Goal: Transaction & Acquisition: Obtain resource

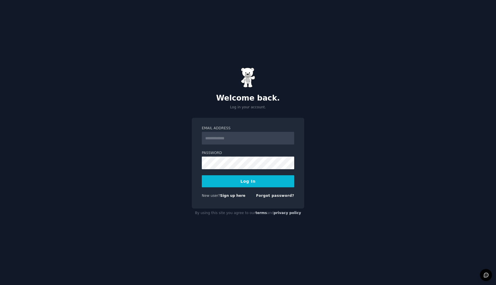
click at [240, 139] on input "Email Address" at bounding box center [248, 138] width 92 height 13
type input "**********"
click at [244, 177] on button "Log In" at bounding box center [248, 181] width 92 height 12
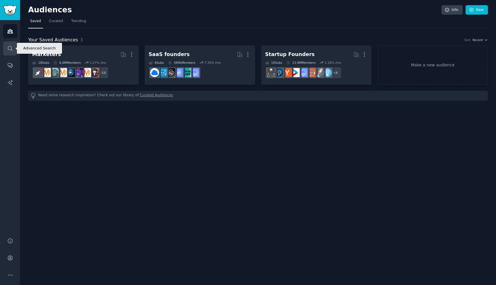
click at [10, 47] on icon "Sidebar" at bounding box center [10, 48] width 6 height 6
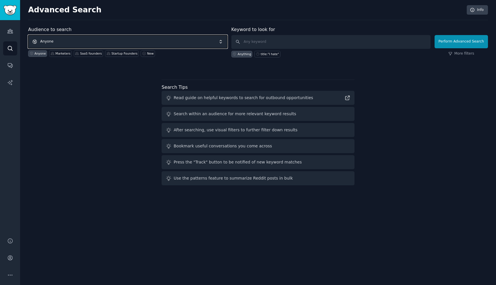
click at [68, 40] on span "Anyone" at bounding box center [127, 41] width 199 height 13
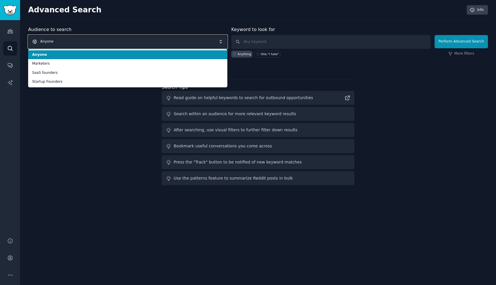
click at [67, 41] on span "Anyone" at bounding box center [127, 41] width 199 height 13
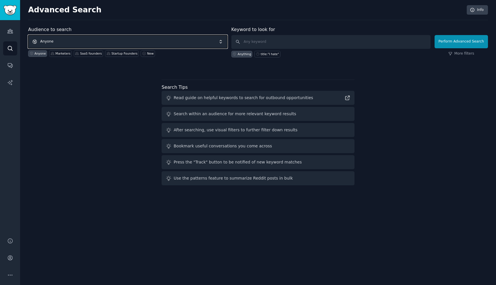
click at [69, 41] on span "Anyone" at bounding box center [127, 41] width 199 height 13
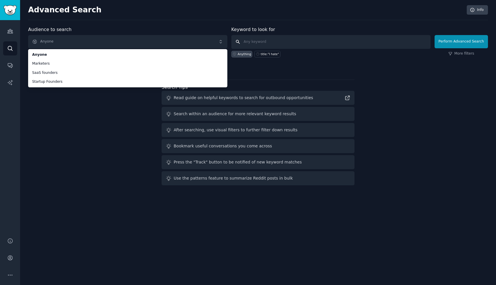
click at [262, 38] on input "text" at bounding box center [330, 42] width 199 height 14
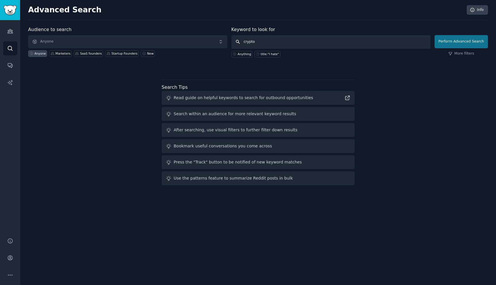
type input "crypto"
click at [443, 40] on button "Perform Advanced Search" at bounding box center [461, 41] width 53 height 13
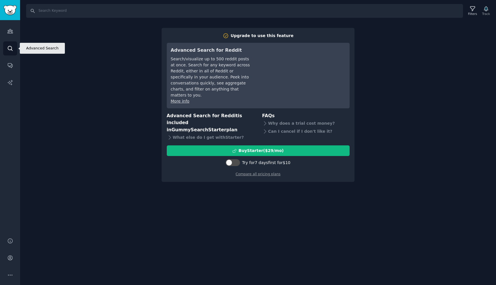
click at [12, 45] on icon "Sidebar" at bounding box center [10, 48] width 6 height 6
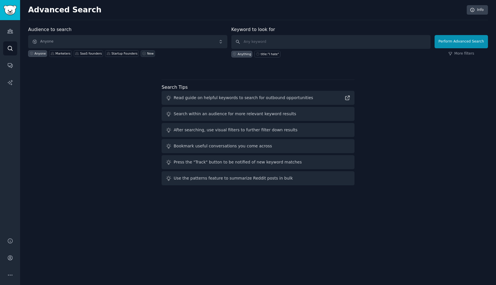
click at [143, 53] on icon at bounding box center [144, 53] width 3 height 3
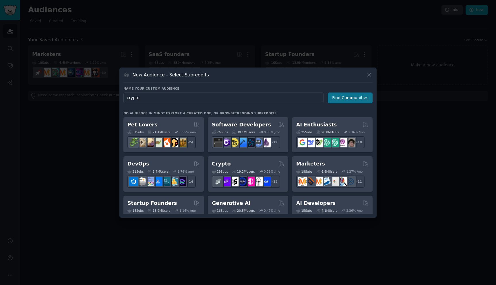
type input "crypto"
click at [333, 95] on button "Find Communities" at bounding box center [350, 97] width 45 height 11
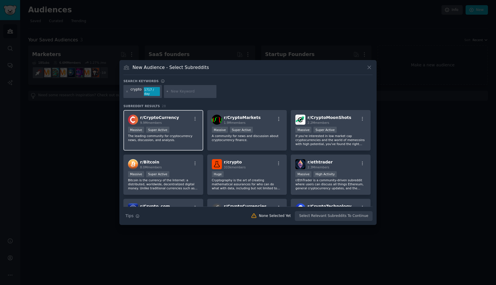
click at [185, 117] on div "r/ CryptoCurrency 9.9M members" at bounding box center [163, 120] width 71 height 10
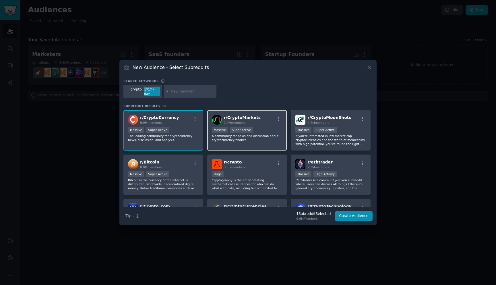
click at [233, 123] on div "r/ CryptoMarkets 1.9M members Massive Super Active A community for news and dis…" at bounding box center [247, 130] width 80 height 40
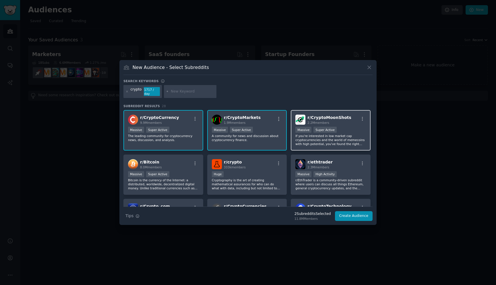
click at [314, 115] on span "r/ CryptoMoonShots" at bounding box center [330, 117] width 44 height 5
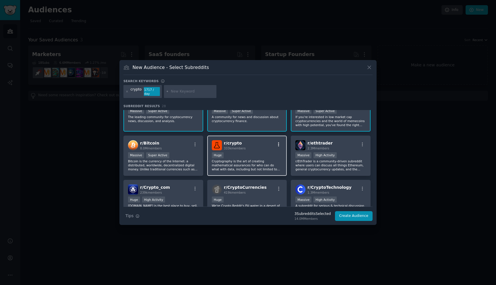
scroll to position [22, 0]
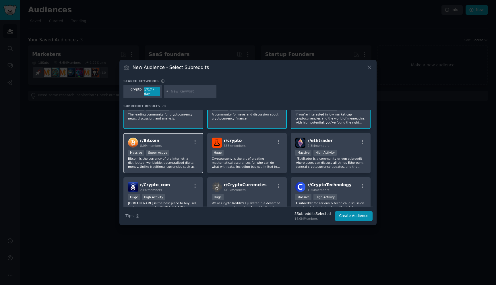
click at [182, 150] on div "Massive Super Active" at bounding box center [163, 153] width 71 height 7
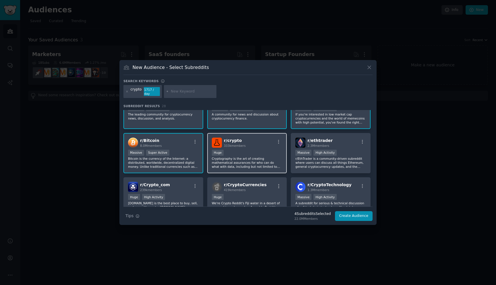
click at [239, 152] on div "100,000 - 1,000,000 members Huge" at bounding box center [247, 153] width 71 height 7
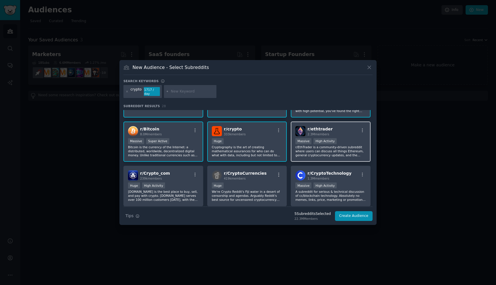
scroll to position [34, 0]
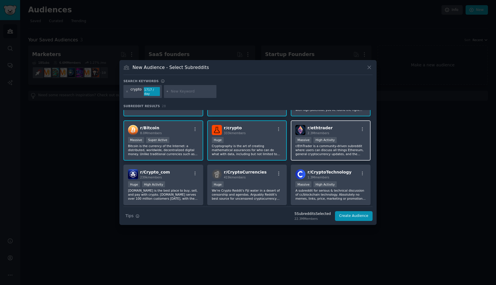
click at [345, 139] on div ">= 80th percentile for submissions / day Massive High Activity" at bounding box center [331, 140] width 71 height 7
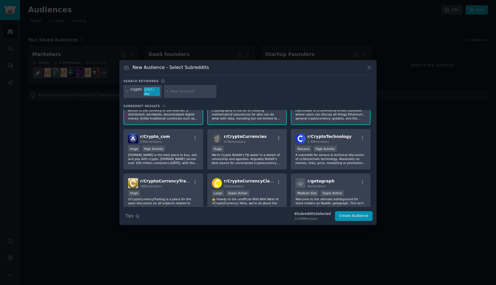
scroll to position [73, 0]
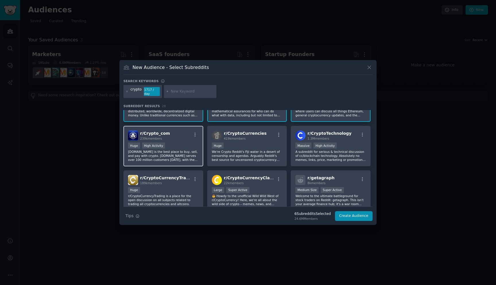
click at [185, 144] on div "Huge High Activity" at bounding box center [163, 145] width 71 height 7
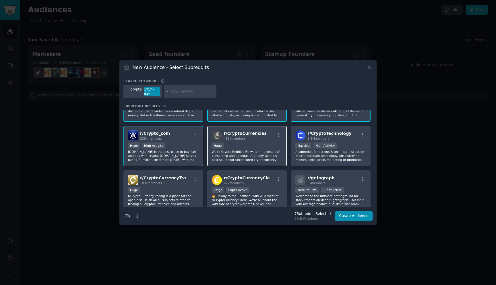
click at [237, 145] on div "100,000 - 1,000,000 members Huge" at bounding box center [247, 145] width 71 height 7
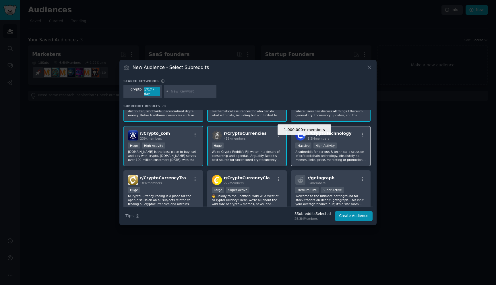
click at [307, 145] on div "Massive" at bounding box center [304, 145] width 16 height 6
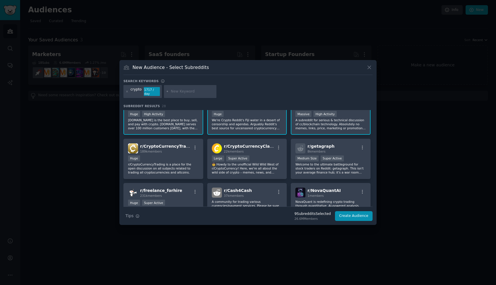
scroll to position [108, 0]
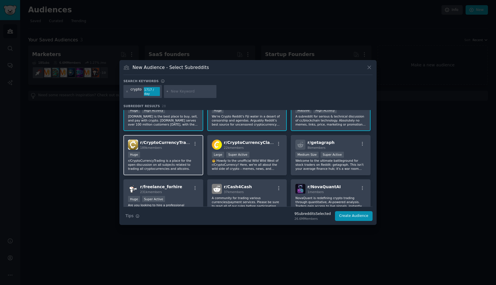
click at [160, 164] on p "r/CryptoCurrencyTrading is a place for the open discussion on all subjects rela…" at bounding box center [163, 165] width 71 height 12
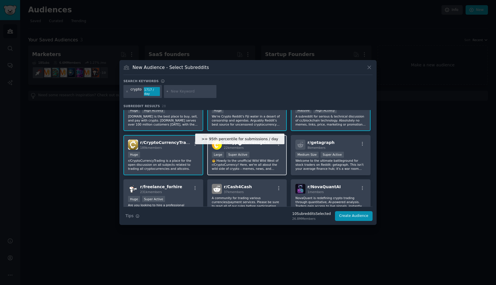
click at [244, 155] on div "Super Active" at bounding box center [237, 155] width 23 height 6
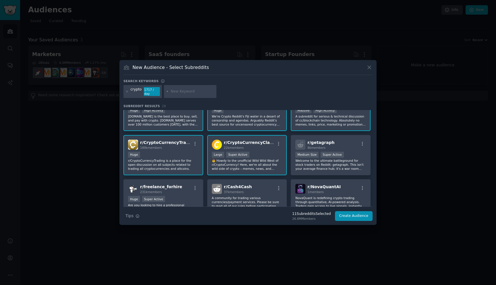
click at [273, 156] on div ">= 95th percentile for submissions / day Large Super Active" at bounding box center [247, 155] width 71 height 7
click at [298, 156] on div "Medium Size Super Active" at bounding box center [331, 155] width 71 height 7
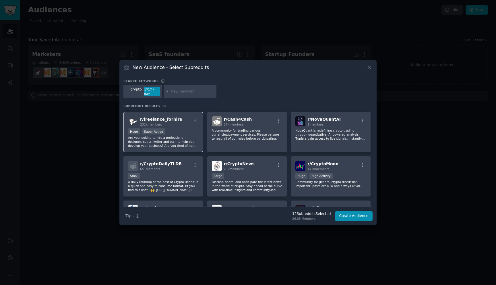
scroll to position [176, 0]
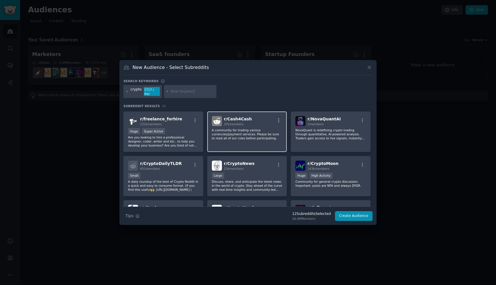
click at [226, 140] on div "r/ Cash4Cash 37k members A community for trading various currencies/payment ser…" at bounding box center [247, 131] width 80 height 40
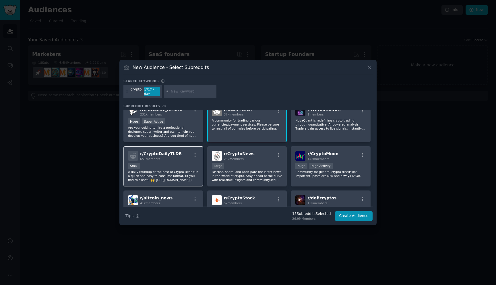
scroll to position [190, 0]
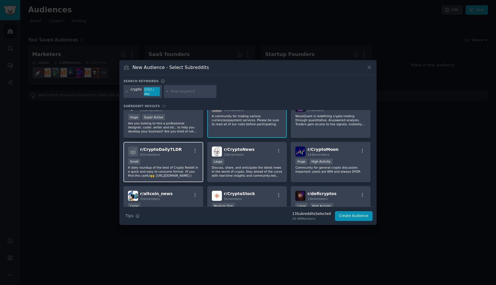
click at [184, 166] on p "A daily roundup of the best of Crypto Reddit in a quick and easy to consume for…" at bounding box center [163, 171] width 71 height 12
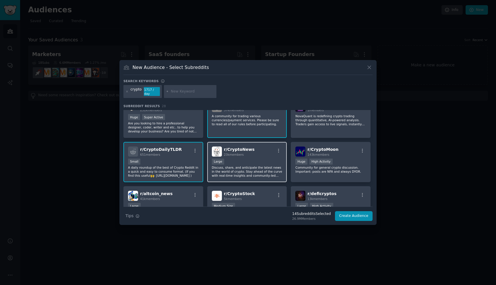
click at [232, 168] on p "Discuss, share, and anticipate the latest news in the world of crypto. Stay ahe…" at bounding box center [247, 171] width 71 height 12
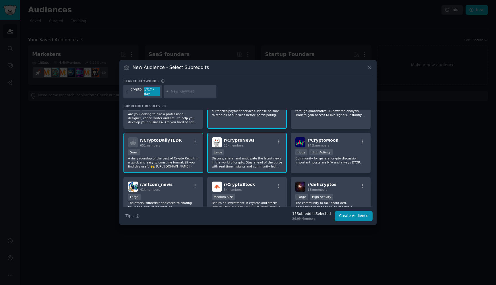
scroll to position [211, 0]
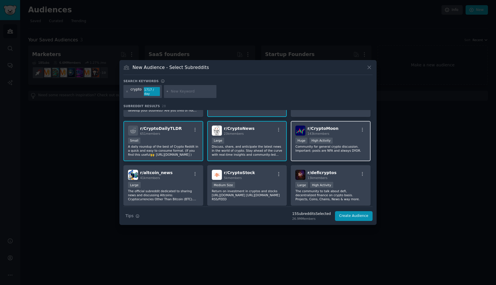
click at [334, 140] on div ">= 80th percentile for submissions / day Huge High Activity" at bounding box center [331, 141] width 71 height 7
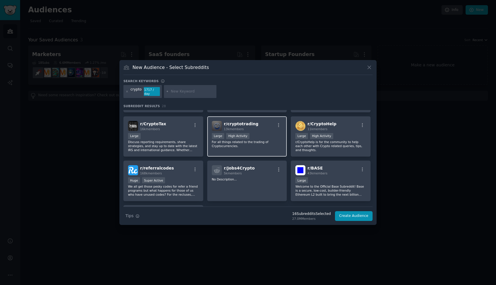
scroll to position [305, 0]
click at [265, 139] on p "For all things related to the trading of Cryptocurrencies." at bounding box center [247, 143] width 71 height 8
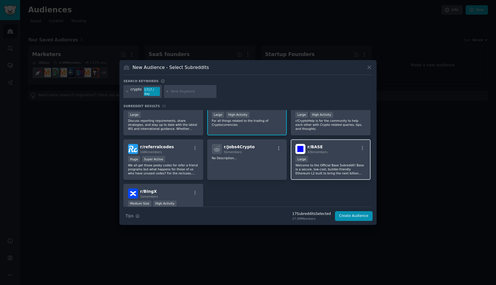
scroll to position [326, 0]
click at [342, 124] on p "r/CryptoHelp is for the community to help each other with Crypto related querie…" at bounding box center [331, 124] width 71 height 12
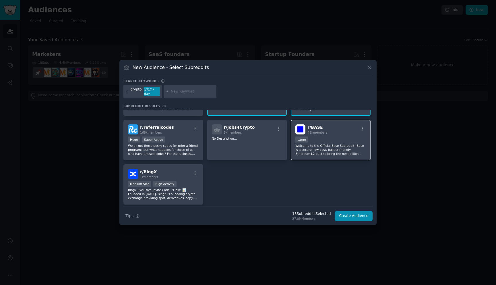
scroll to position [344, 0]
click at [350, 213] on button "Create Audience" at bounding box center [354, 216] width 38 height 10
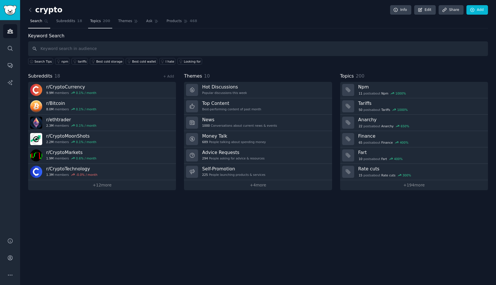
click at [97, 21] on span "Topics" at bounding box center [95, 21] width 11 height 5
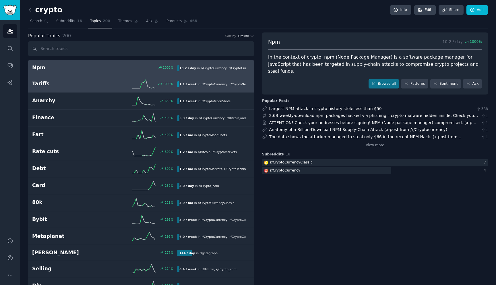
click at [135, 84] on icon at bounding box center [143, 84] width 23 height 9
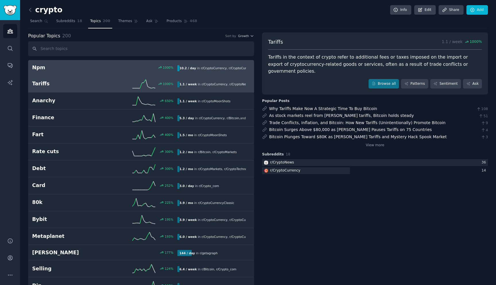
click at [117, 64] on div "Npm 1000 % 10.2 / day in r/ CryptoCurrency , r/ CryptoCurrencyClassic" at bounding box center [141, 67] width 218 height 7
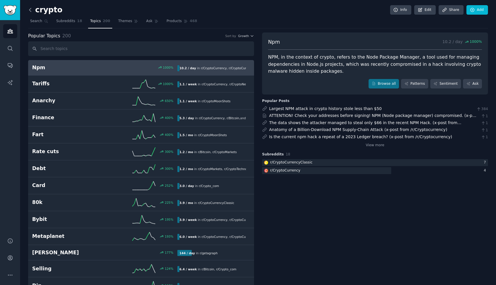
click at [31, 9] on icon at bounding box center [30, 10] width 6 height 6
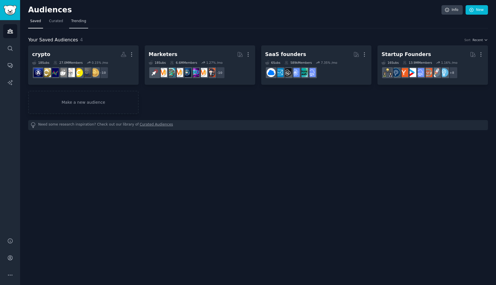
click at [79, 24] on link "Trending" at bounding box center [78, 23] width 19 height 12
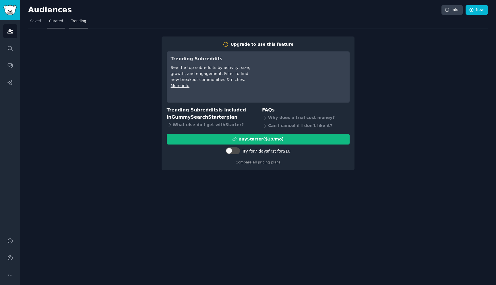
click at [58, 24] on link "Curated" at bounding box center [56, 23] width 18 height 12
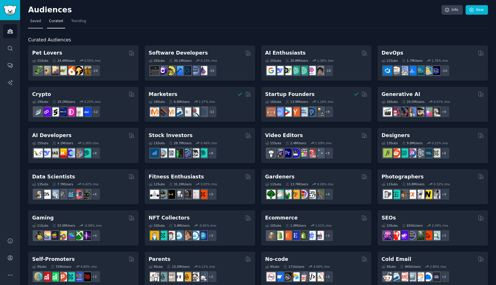
click at [40, 22] on span "Saved" at bounding box center [35, 21] width 11 height 5
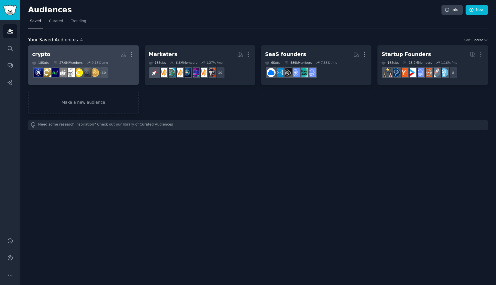
click at [79, 59] on div "crypto More 18 Sub s 27.0M Members 0.15 % /mo + 10" at bounding box center [83, 64] width 103 height 31
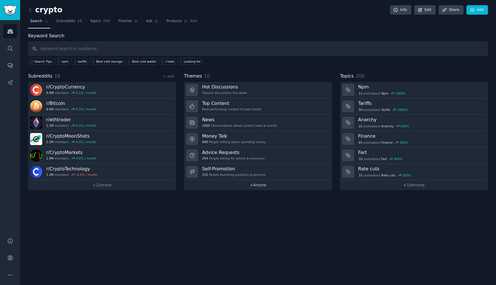
click at [232, 186] on link "+ 4 more" at bounding box center [258, 185] width 148 height 10
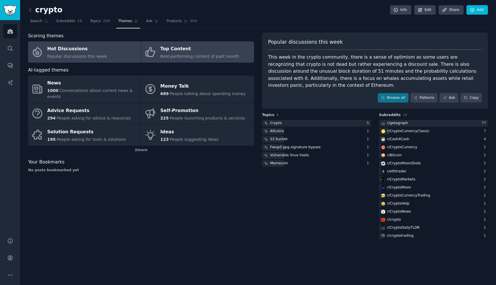
click at [209, 61] on link "Top Content Best-performing content of past month" at bounding box center [197, 51] width 113 height 21
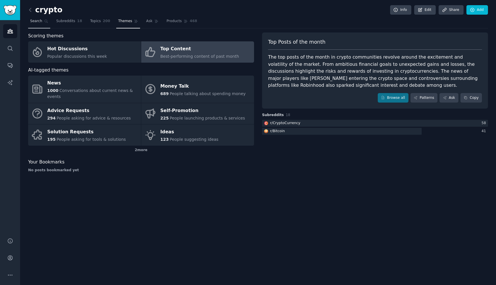
click at [34, 22] on span "Search" at bounding box center [36, 21] width 12 height 5
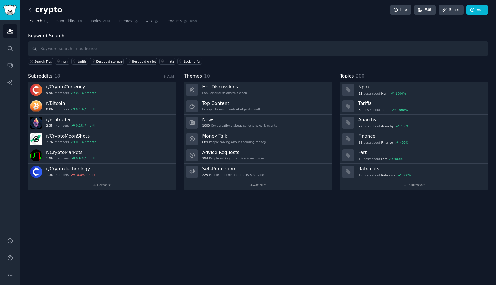
click at [33, 9] on icon at bounding box center [30, 10] width 6 height 6
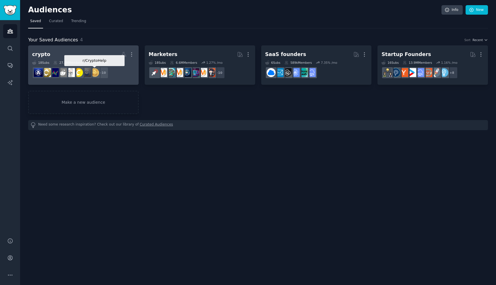
click at [95, 70] on img at bounding box center [94, 72] width 9 height 9
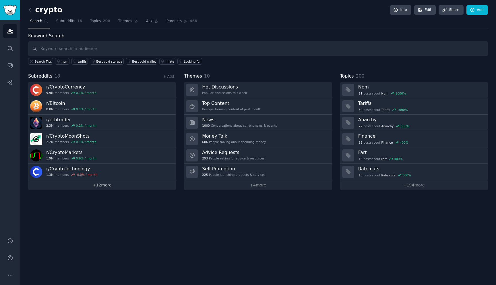
click at [103, 186] on link "+ 12 more" at bounding box center [102, 185] width 148 height 10
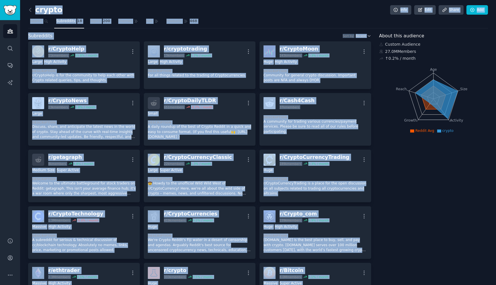
drag, startPoint x: 373, startPoint y: 271, endPoint x: 161, endPoint y: -21, distance: 359.8
click at [161, 0] on html "Audiences Audiences Search Conversations AI Reports Help Account More crypto In…" at bounding box center [248, 142] width 496 height 285
copy div "crypto Info Edit Share Add Search Subreddits 18 Topics 200 Themes Ask Products …"
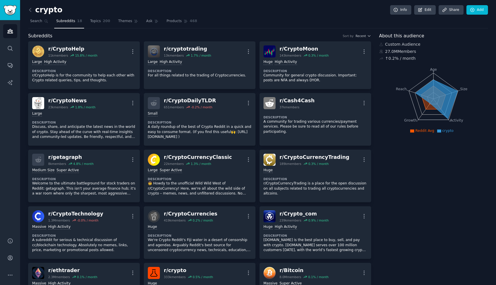
click at [293, 14] on div "crypto Info Edit Share Add" at bounding box center [258, 11] width 460 height 12
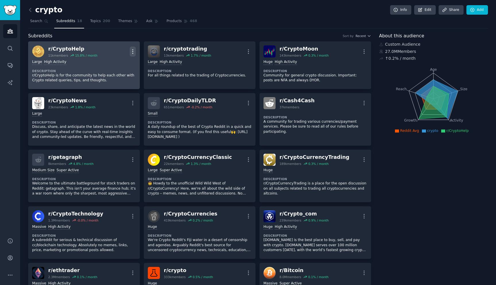
click at [131, 51] on icon "button" at bounding box center [133, 52] width 6 height 6
click at [114, 63] on div "Share" at bounding box center [109, 63] width 34 height 12
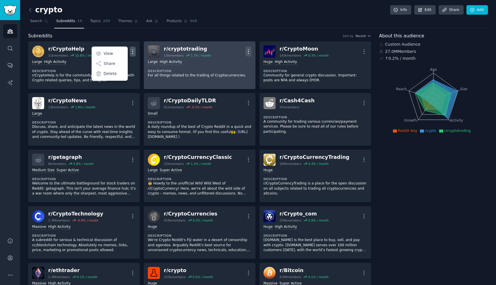
click at [248, 49] on icon "button" at bounding box center [249, 52] width 6 height 6
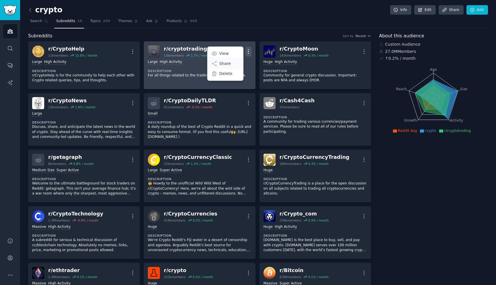
click at [231, 63] on div "Share" at bounding box center [225, 63] width 34 height 12
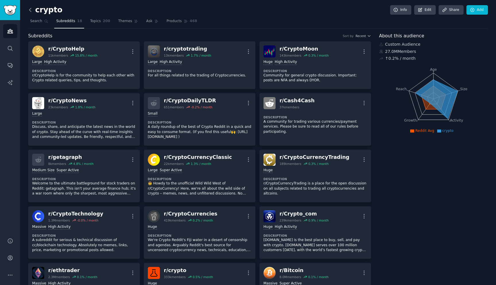
click at [30, 9] on icon at bounding box center [30, 10] width 6 height 6
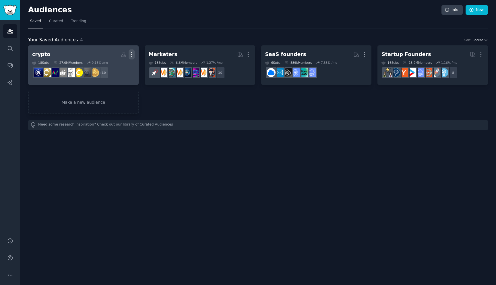
click at [130, 55] on icon "button" at bounding box center [132, 54] width 6 height 6
click at [118, 57] on p "View" at bounding box center [113, 56] width 9 height 6
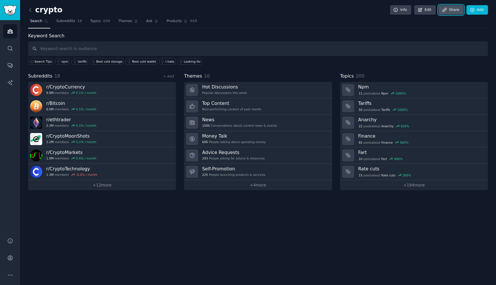
click at [453, 11] on link "Share" at bounding box center [451, 10] width 25 height 10
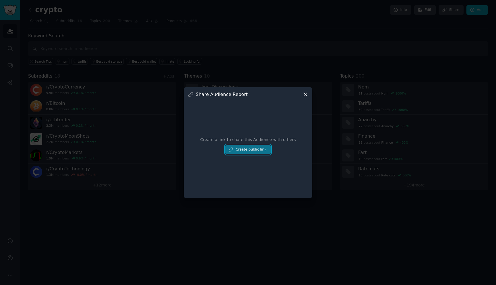
click at [249, 148] on button "Create public link" at bounding box center [247, 150] width 45 height 10
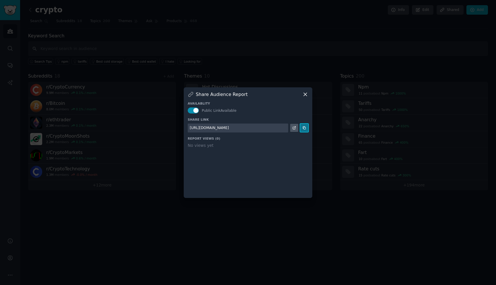
click at [302, 127] on icon at bounding box center [304, 128] width 4 height 4
